Goal: Check status

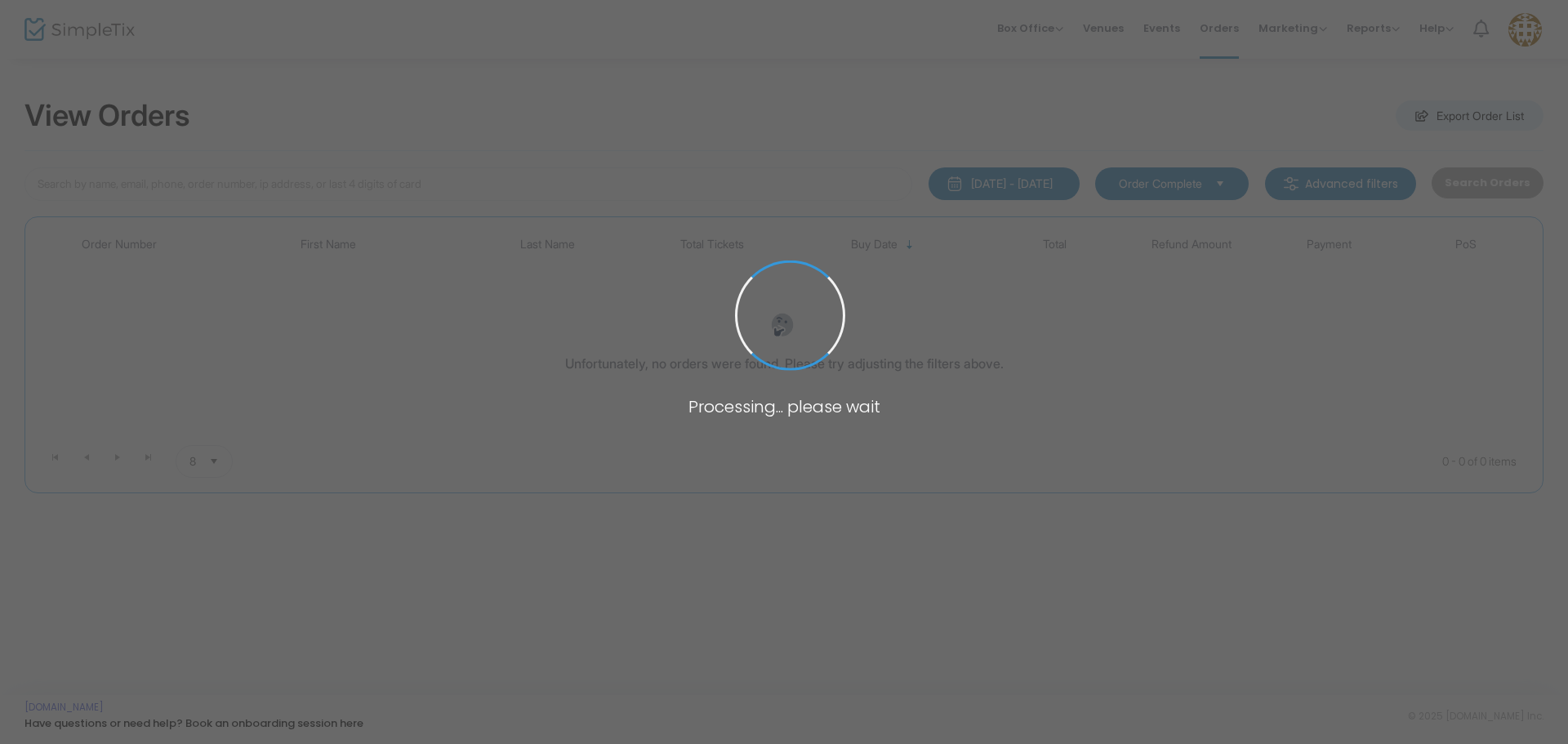
type input "[PERSON_NAME]"
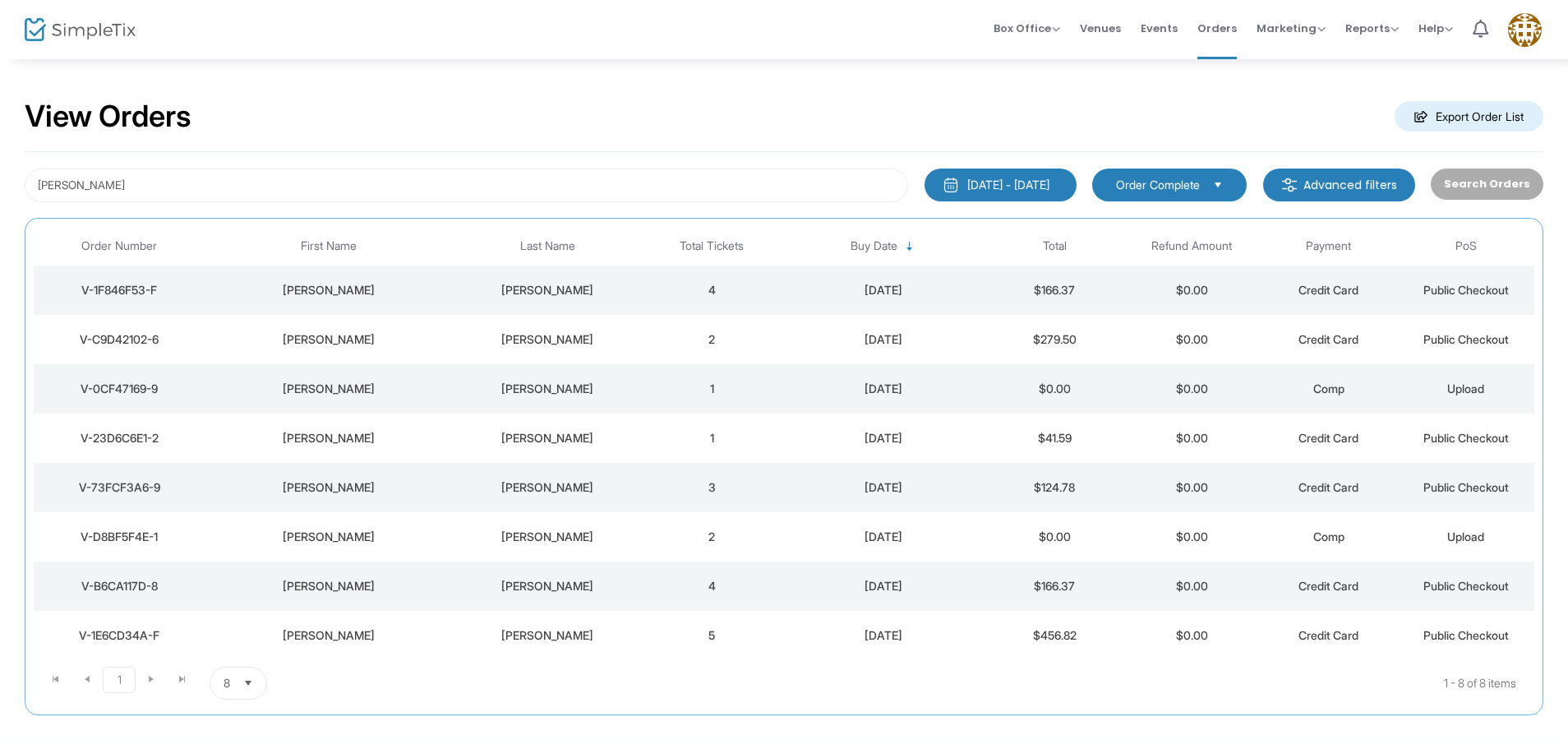
click at [1206, 182] on span "Order Complete" at bounding box center [1157, 185] width 97 height 19
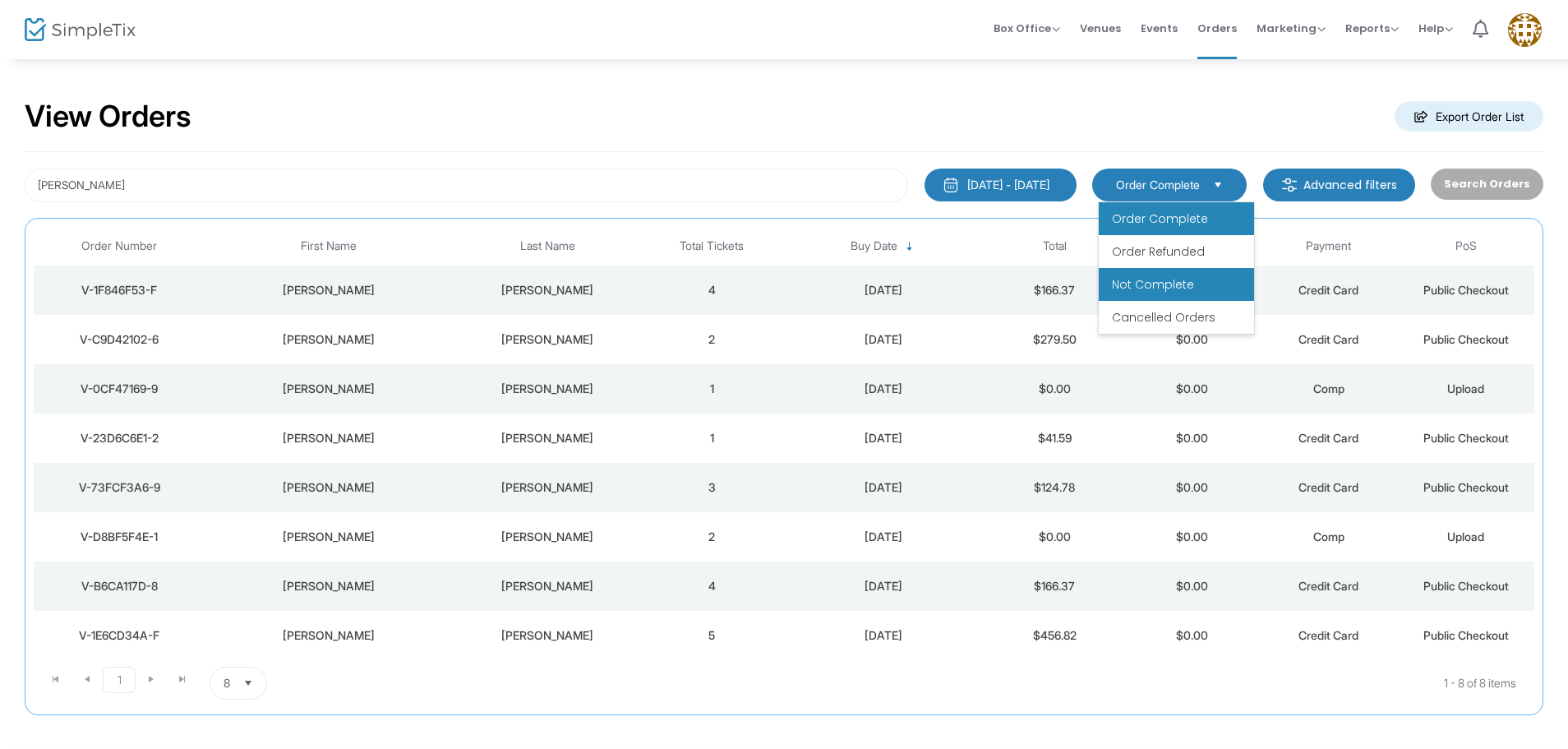
click at [1183, 286] on span "Not Complete" at bounding box center [1153, 284] width 82 height 17
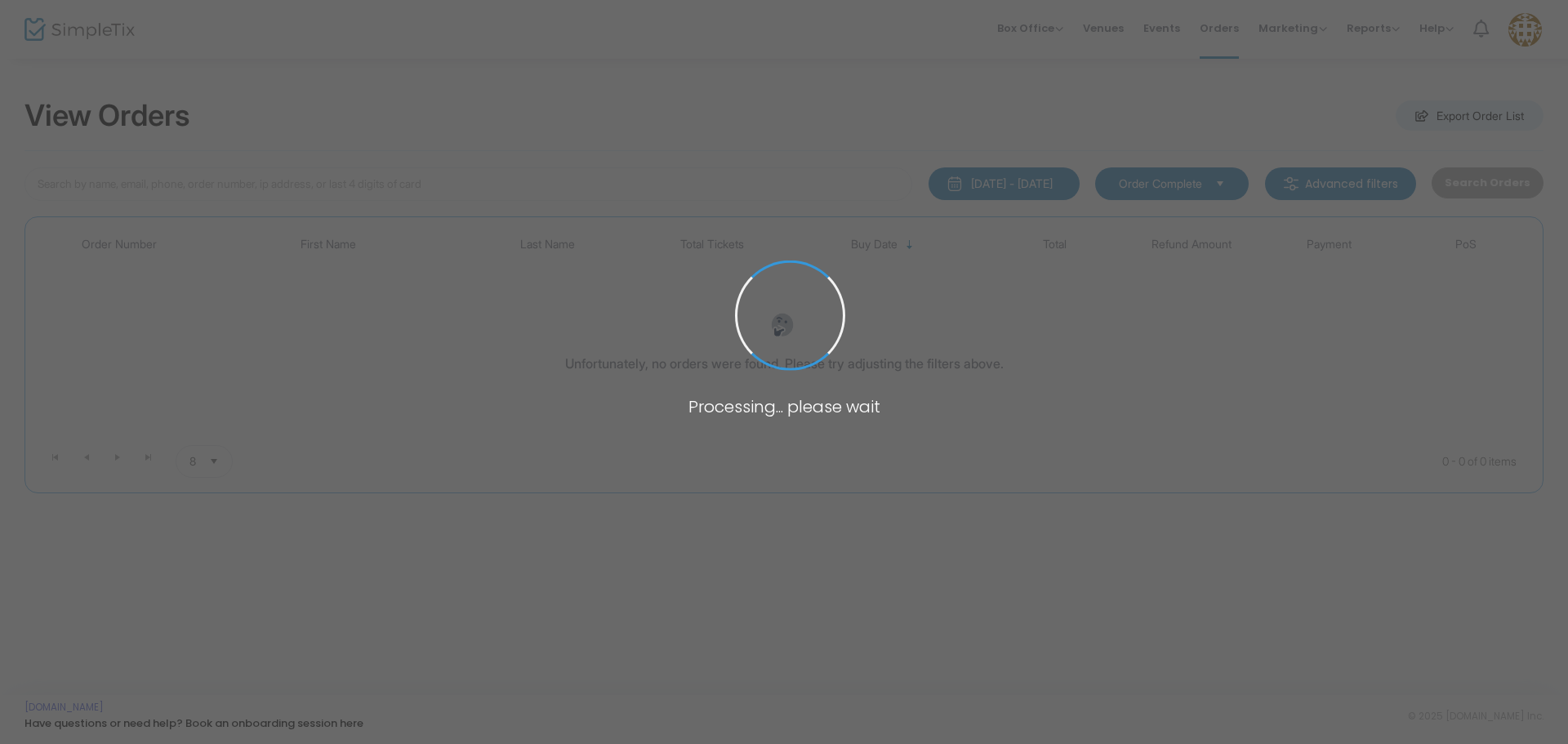
type input "[PERSON_NAME]"
